Goal: Navigation & Orientation: Find specific page/section

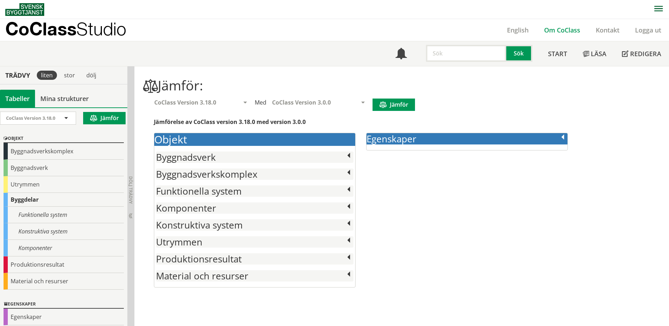
click at [557, 33] on link "Om CoClass" at bounding box center [562, 30] width 52 height 8
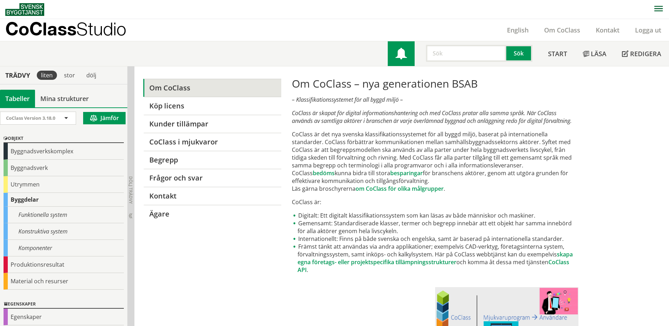
click at [402, 49] on span at bounding box center [400, 54] width 11 height 11
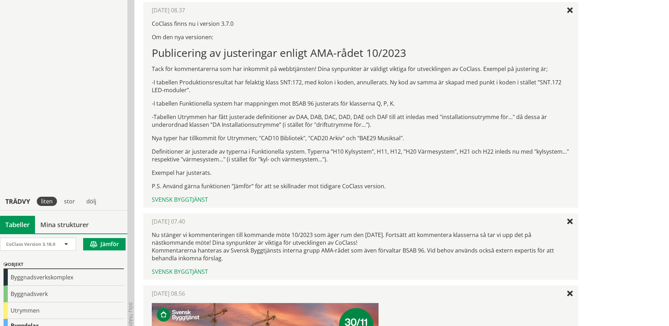
scroll to position [6336, 0]
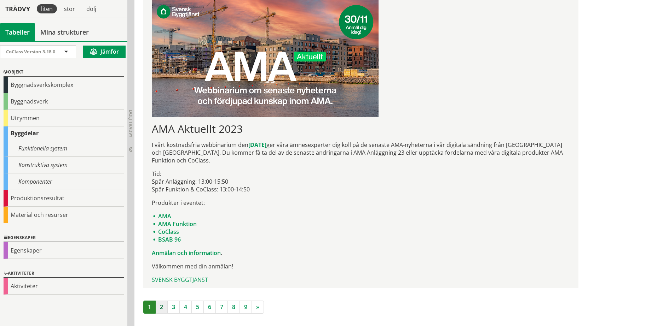
click at [164, 304] on link "2" at bounding box center [161, 307] width 12 height 13
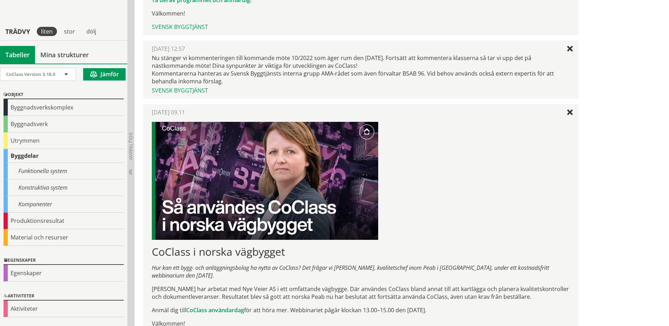
scroll to position [4488, 0]
